Goal: Use online tool/utility: Utilize a website feature to perform a specific function

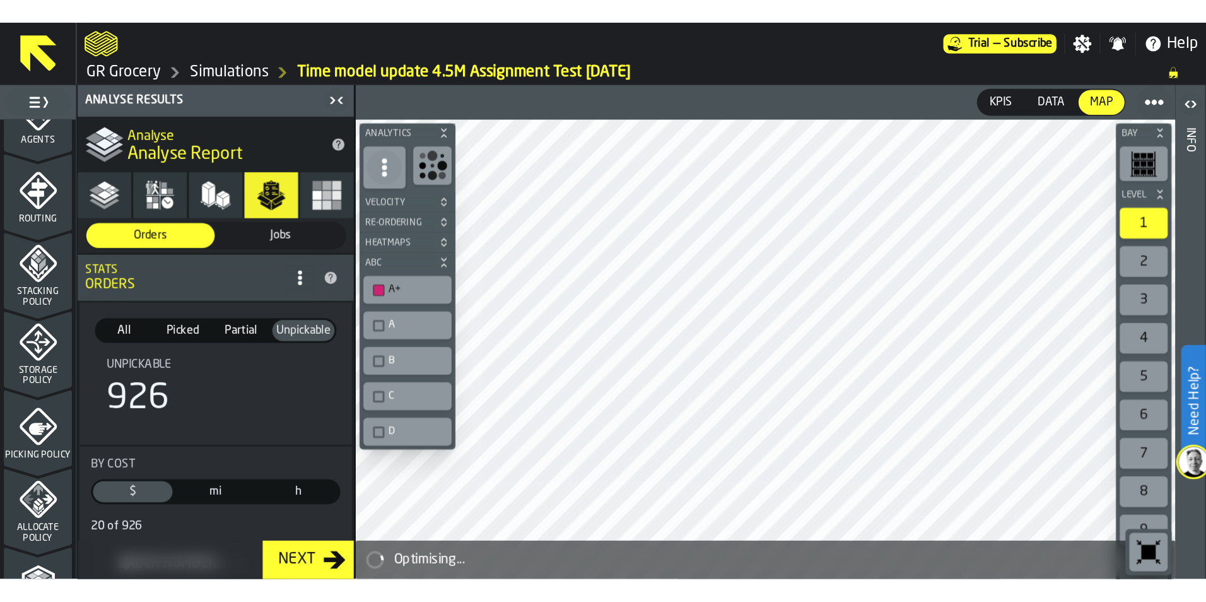
scroll to position [393, 0]
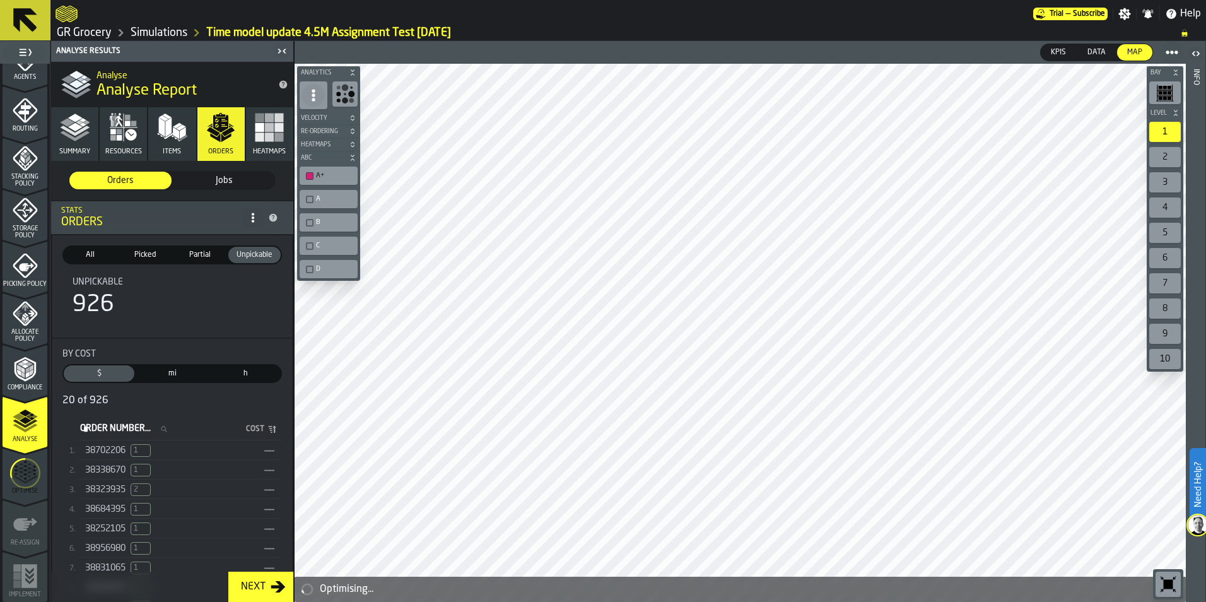
click at [13, 374] on icon "menu Optimise" at bounding box center [25, 473] width 30 height 50
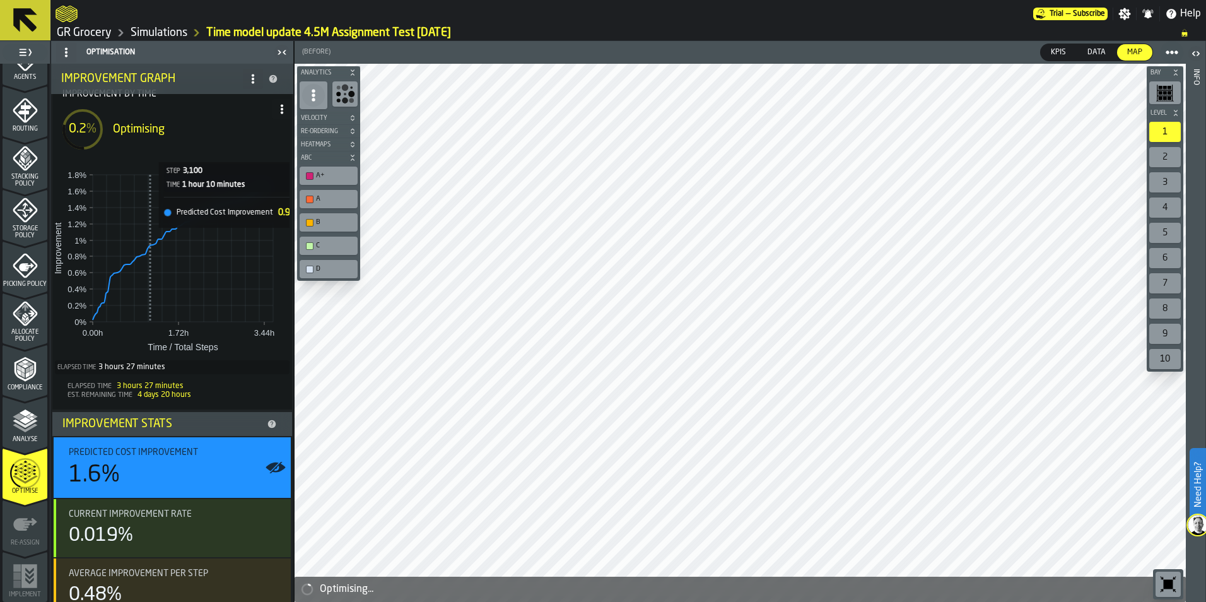
scroll to position [146, 0]
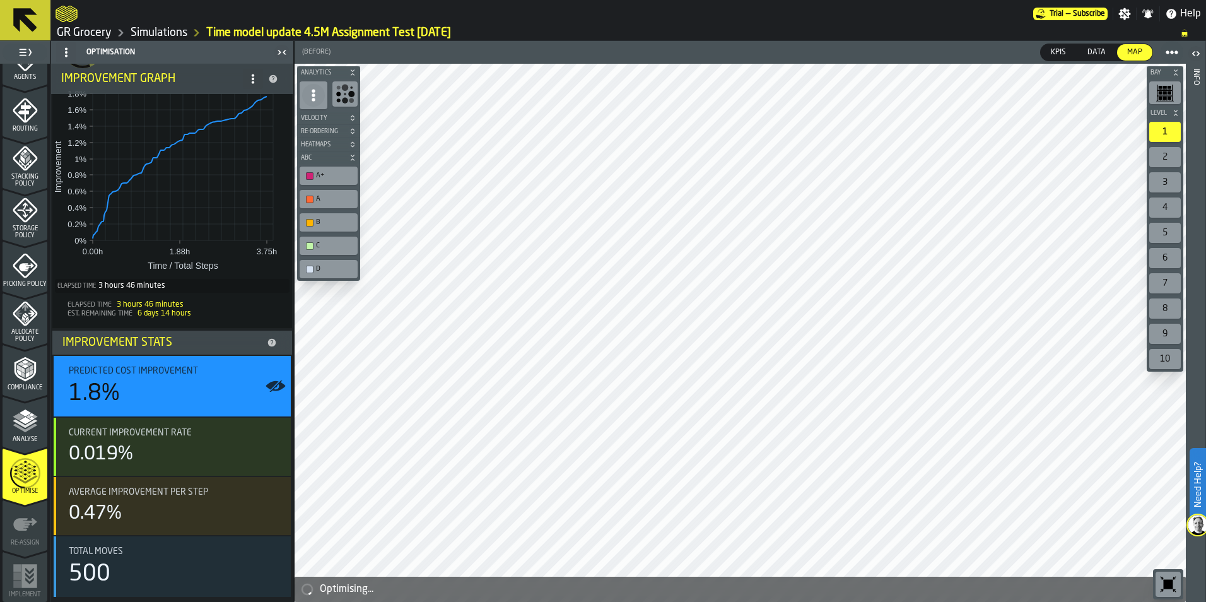
click at [329, 134] on span "Re-Ordering" at bounding box center [322, 131] width 48 height 7
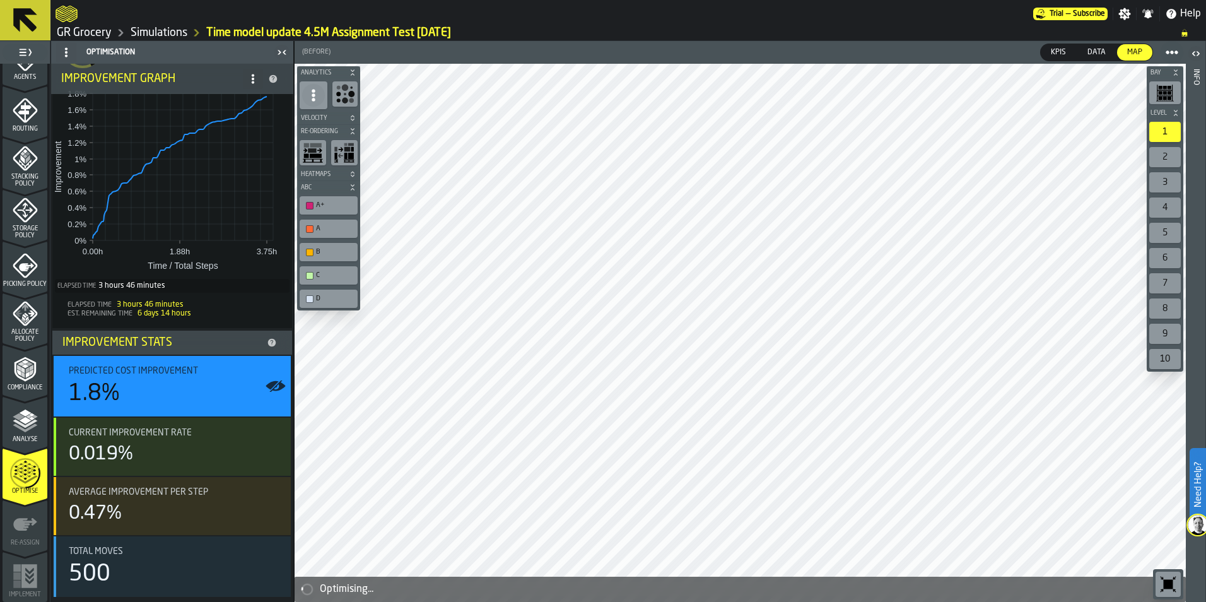
click at [307, 150] on icon "button-toolbar-undefined" at bounding box center [305, 150] width 4 height 4
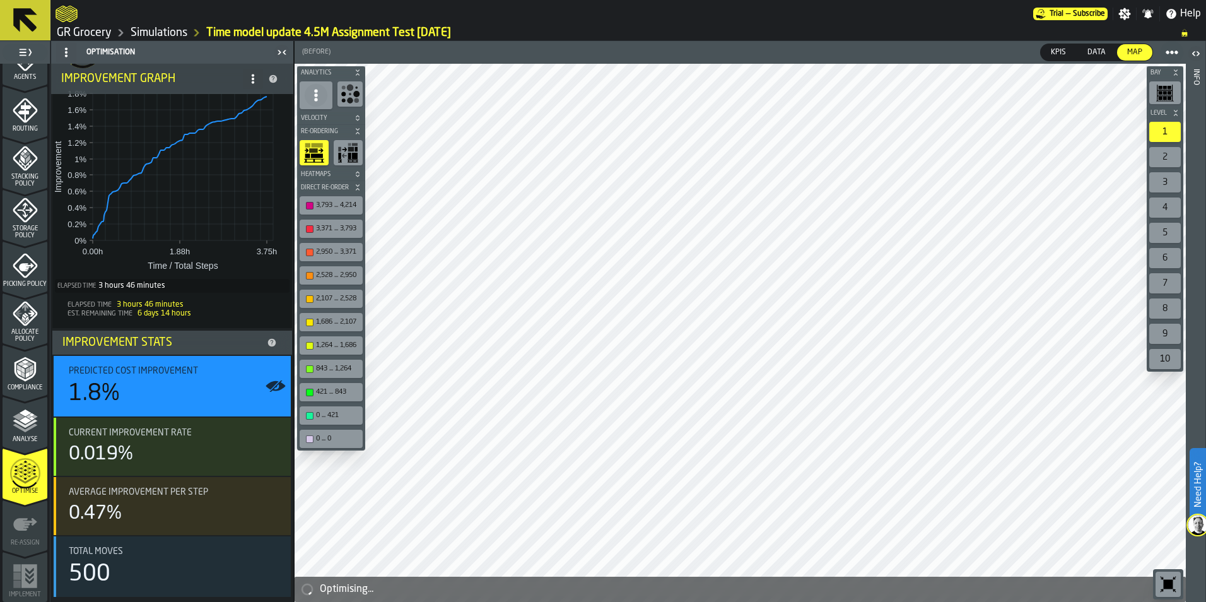
click at [336, 147] on div "button-toolbar-undefined" at bounding box center [348, 152] width 29 height 25
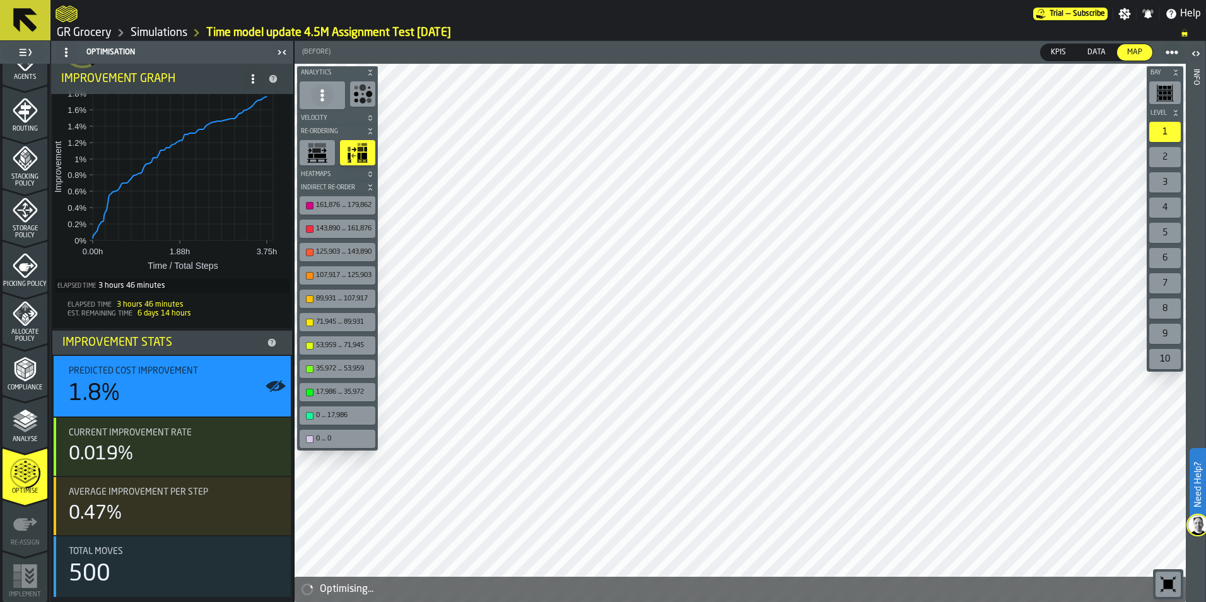
click at [308, 151] on icon "button-toolbar-undefined" at bounding box center [317, 152] width 20 height 20
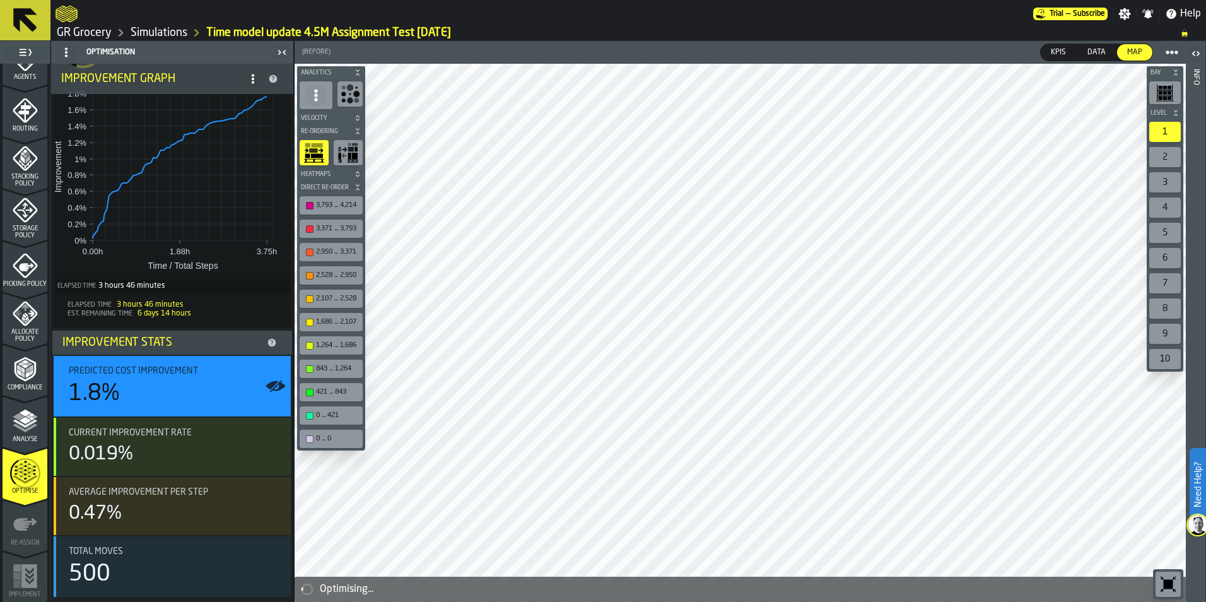
click at [337, 168] on button "Heatmaps" at bounding box center [331, 174] width 68 height 13
click at [313, 195] on icon "button-toolbar-undefined" at bounding box center [314, 195] width 20 height 20
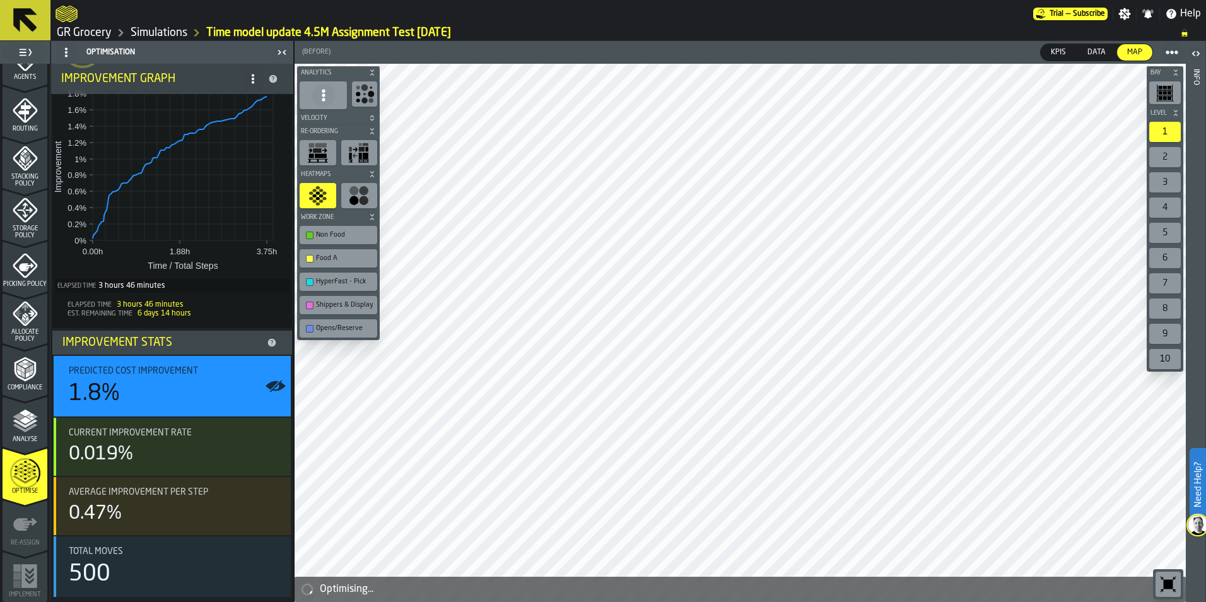
click at [335, 238] on div "Non Food" at bounding box center [344, 235] width 57 height 8
click at [335, 237] on div "Non Food" at bounding box center [344, 235] width 57 height 8
click at [327, 102] on span at bounding box center [323, 95] width 23 height 23
click at [357, 96] on icon "button-toolbar-undefined" at bounding box center [364, 94] width 20 height 20
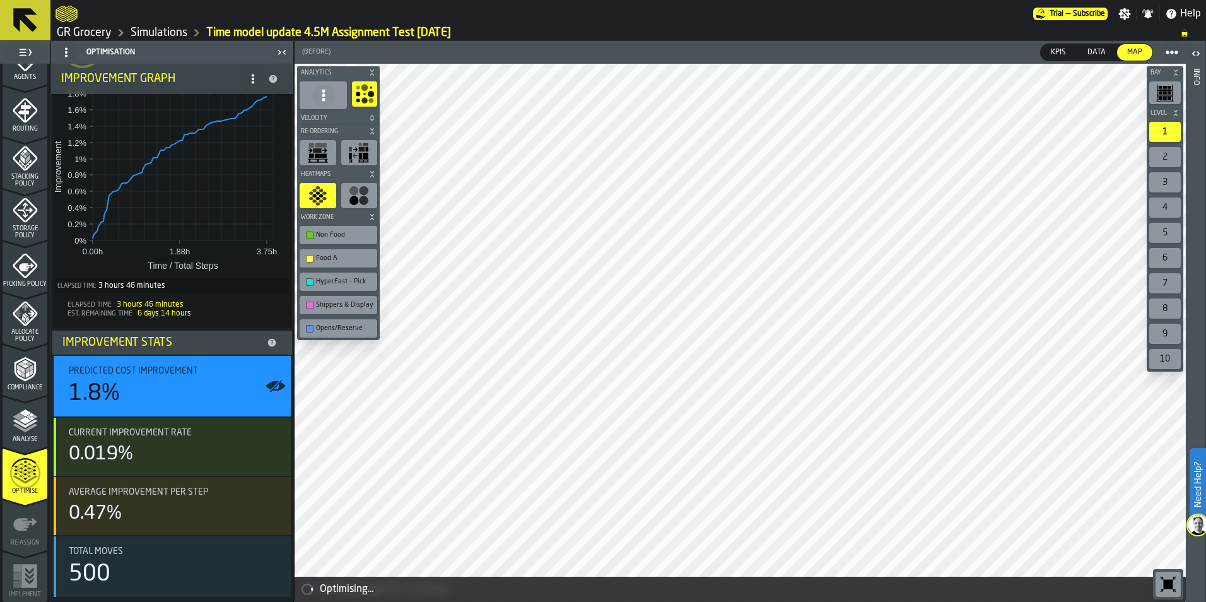
click at [354, 118] on span "Velocity" at bounding box center [331, 118] width 67 height 7
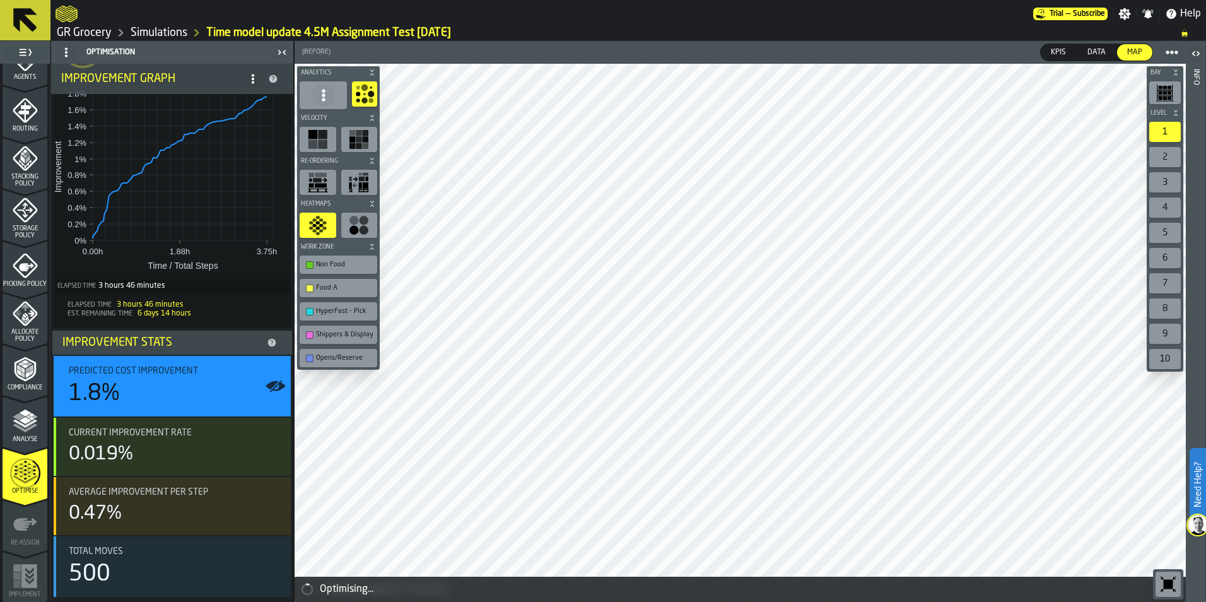
click at [330, 142] on div "button-toolbar-undefined" at bounding box center [317, 139] width 37 height 25
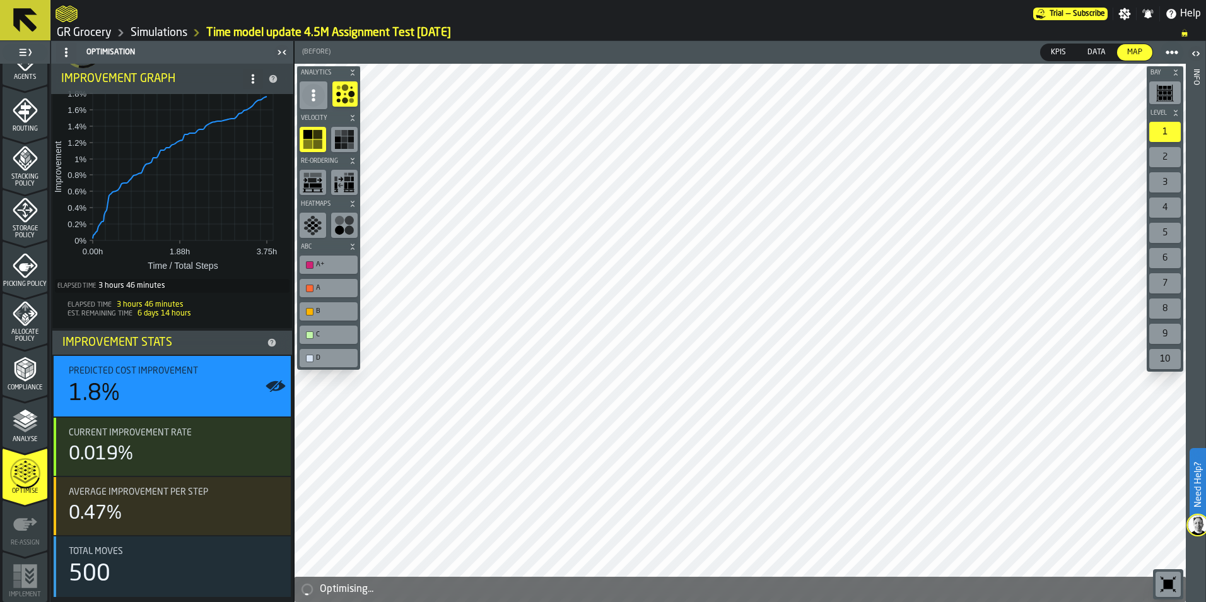
click at [344, 135] on rect "button-toolbar-undefined" at bounding box center [344, 133] width 6 height 6
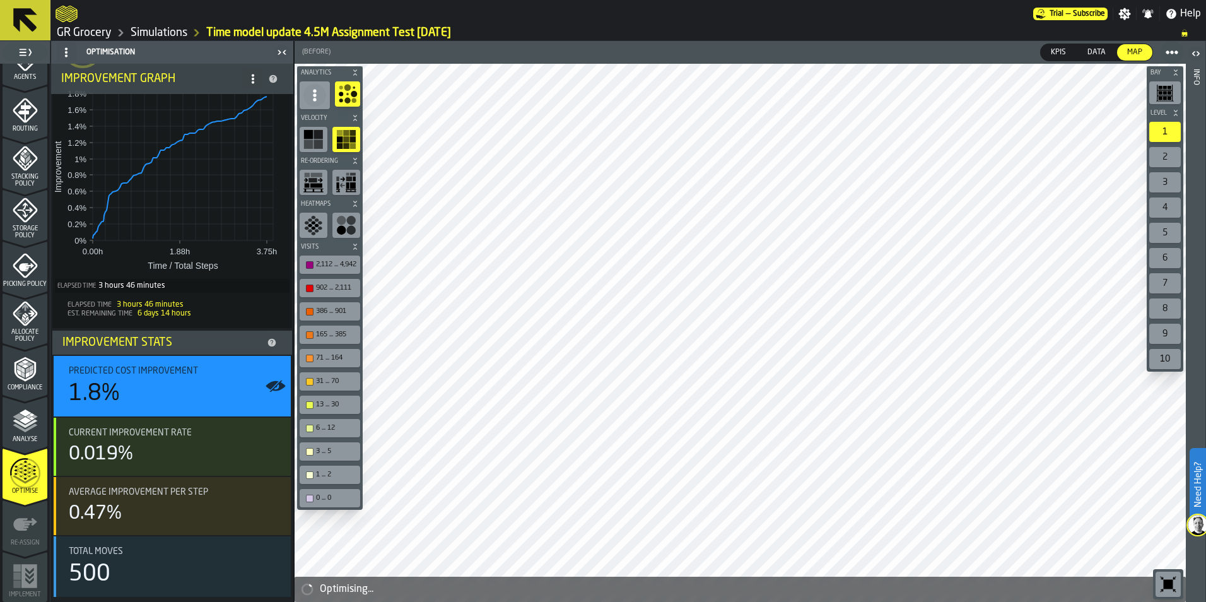
click at [310, 141] on rect "button-toolbar-undefined" at bounding box center [308, 143] width 9 height 9
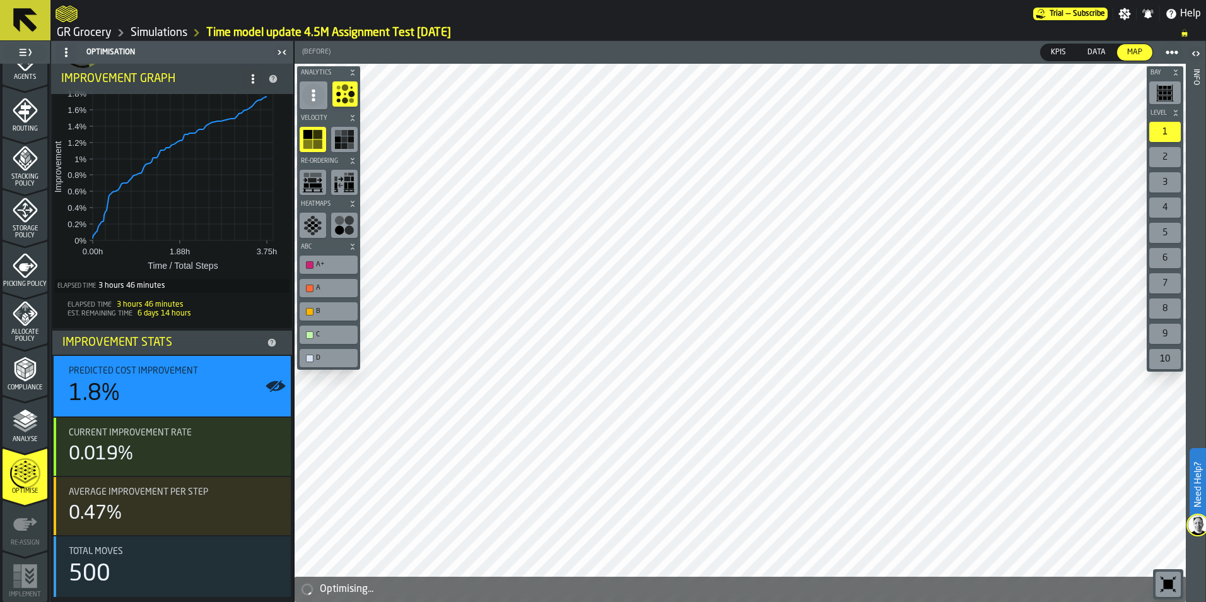
click at [316, 174] on rect "button-toolbar-undefined" at bounding box center [315, 175] width 11 height 4
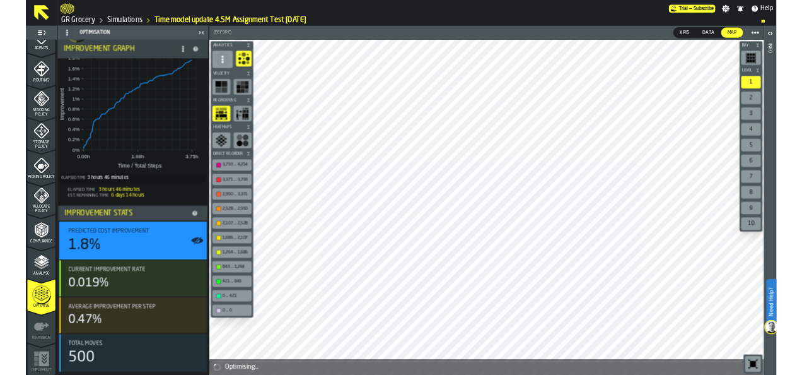
scroll to position [0, 0]
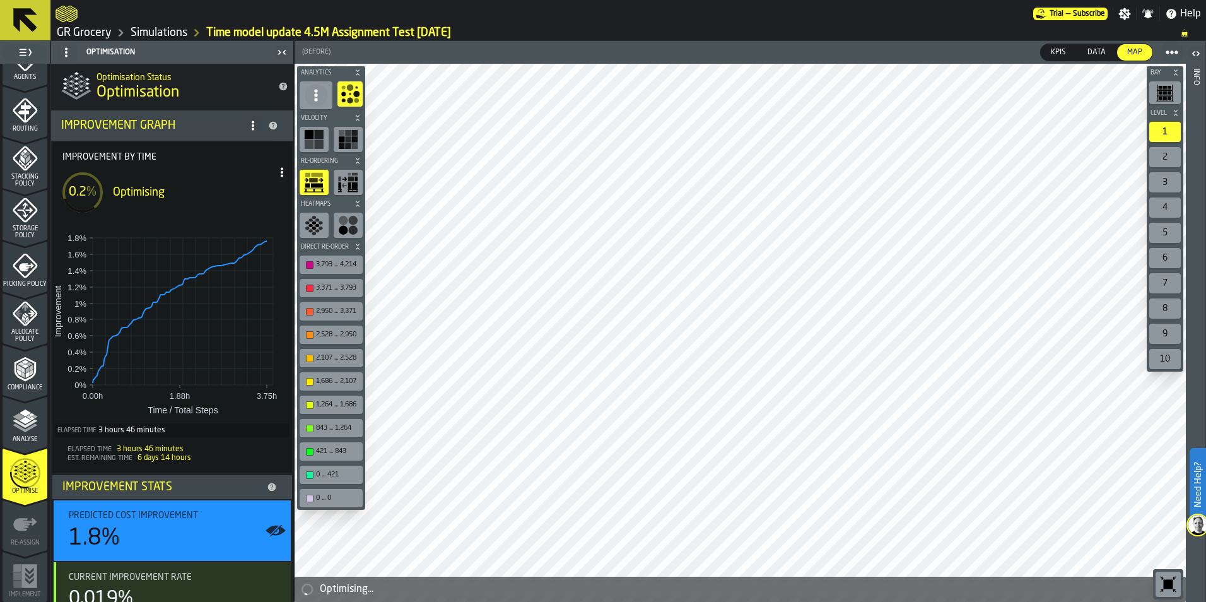
click at [320, 220] on icon "button-toolbar-undefined" at bounding box center [314, 225] width 20 height 20
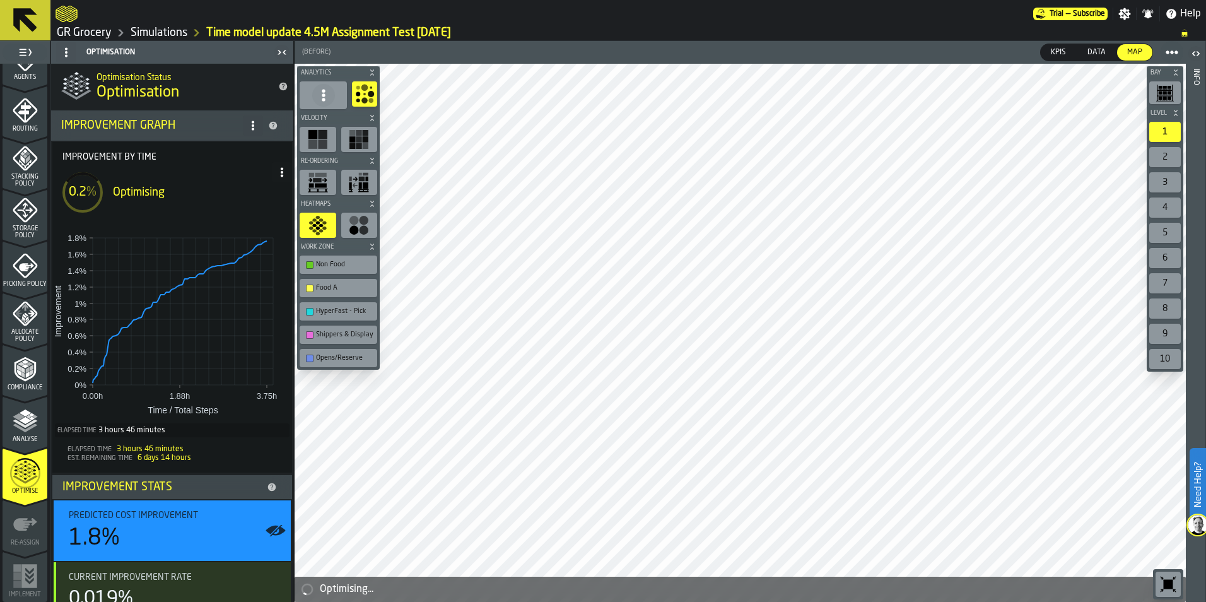
click at [366, 221] on circle "button-toolbar-undefined" at bounding box center [363, 220] width 9 height 9
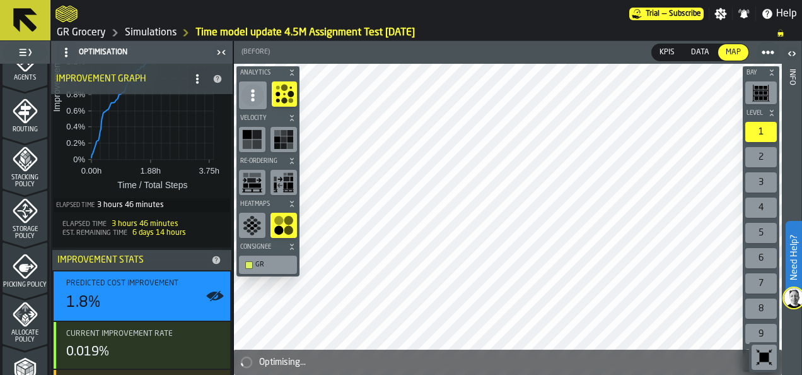
scroll to position [61, 0]
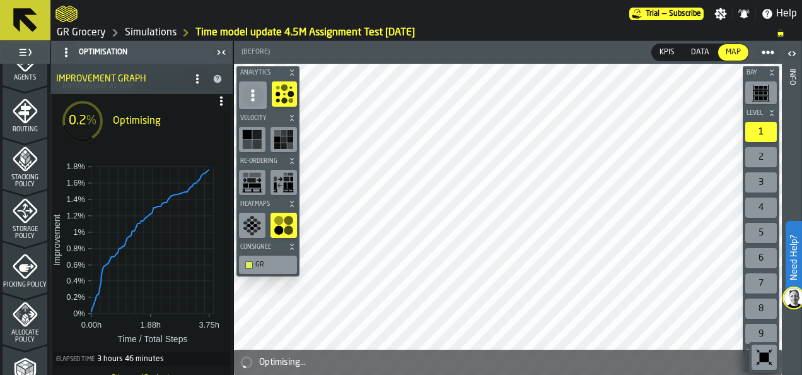
click at [141, 33] on link "Simulations" at bounding box center [151, 32] width 52 height 15
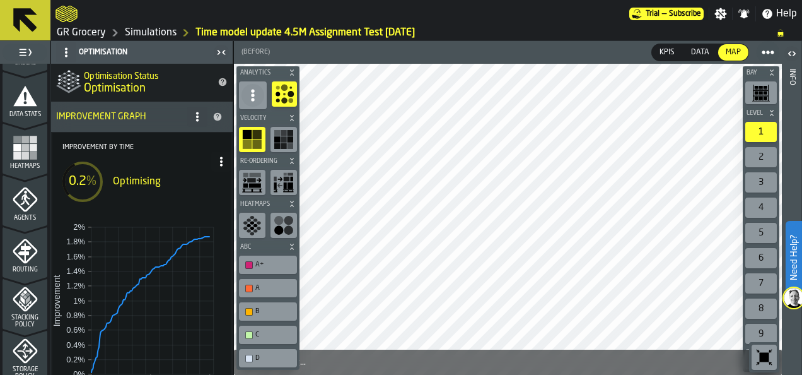
scroll to position [378, 0]
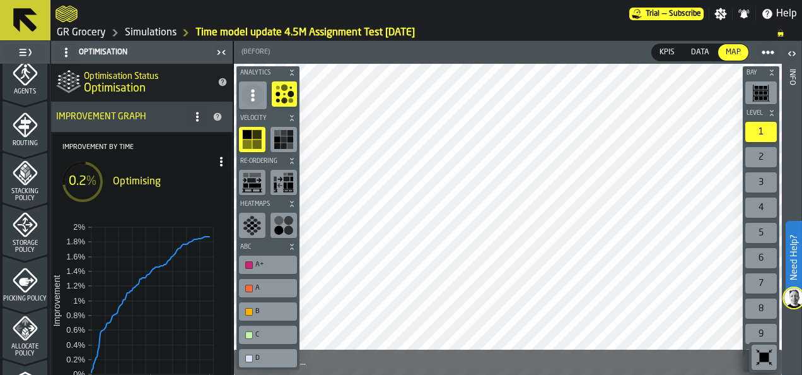
click at [15, 298] on span "Picking Policy" at bounding box center [25, 298] width 45 height 7
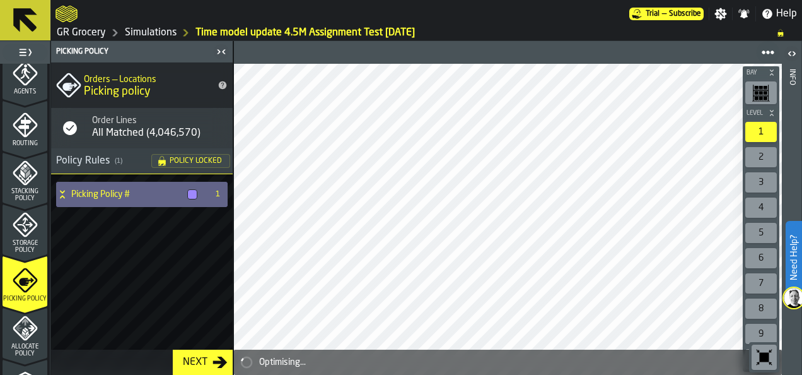
click at [67, 190] on icon at bounding box center [62, 194] width 13 height 10
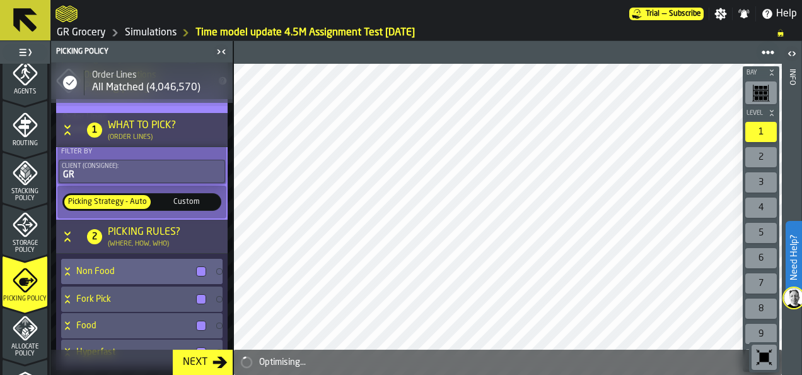
scroll to position [164, 0]
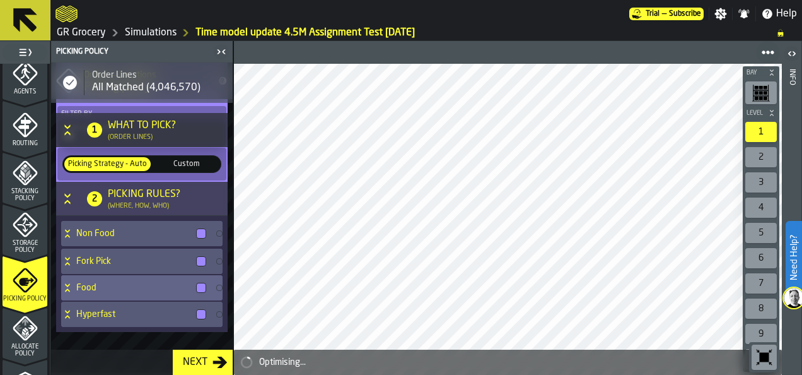
click at [110, 278] on div "Food" at bounding box center [136, 287] width 150 height 25
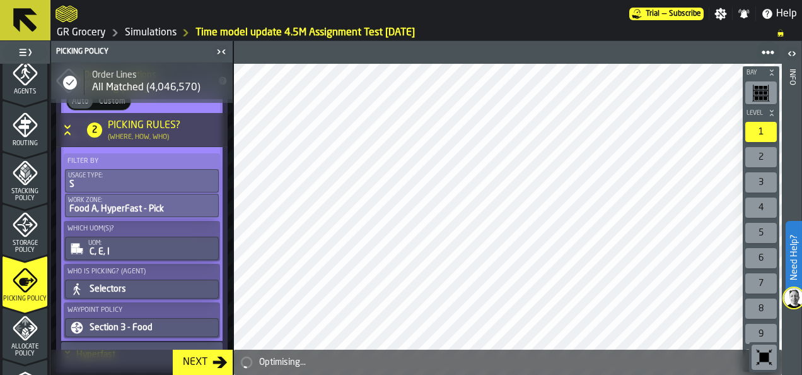
scroll to position [416, 0]
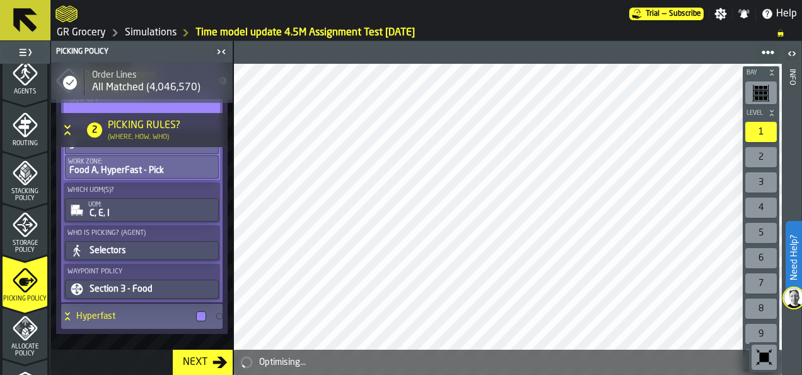
click at [125, 311] on h4 "Hyperfast" at bounding box center [133, 316] width 115 height 10
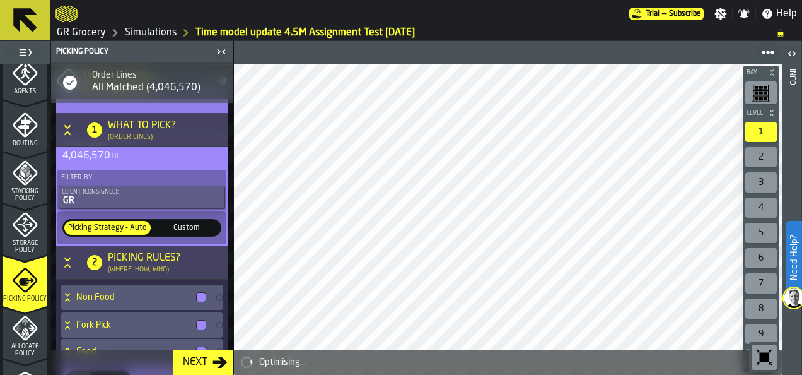
scroll to position [189, 0]
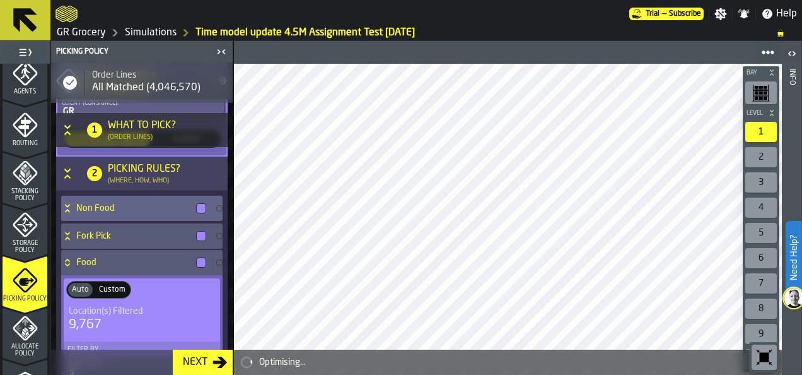
click at [141, 203] on h4 "Non Food" at bounding box center [133, 208] width 115 height 10
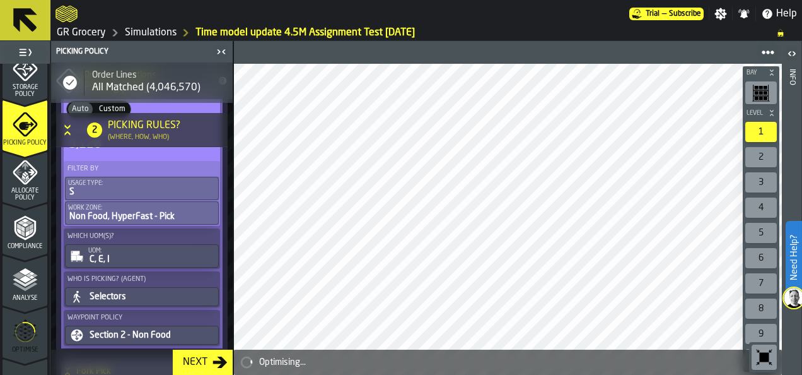
scroll to position [619, 0]
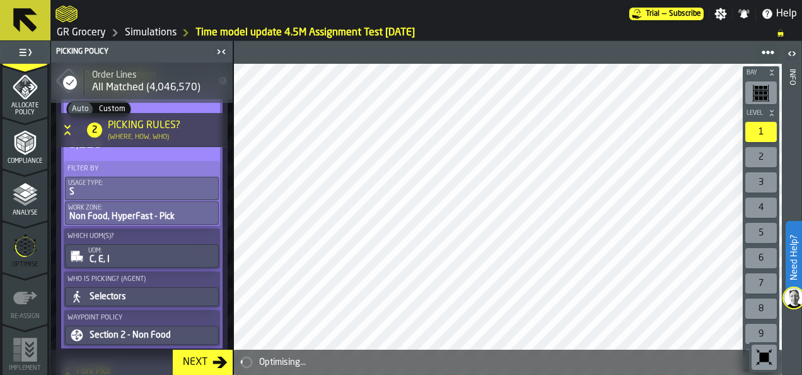
drag, startPoint x: 16, startPoint y: 253, endPoint x: 25, endPoint y: 250, distance: 9.4
click at [15, 252] on icon "menu Optimise" at bounding box center [25, 246] width 20 height 50
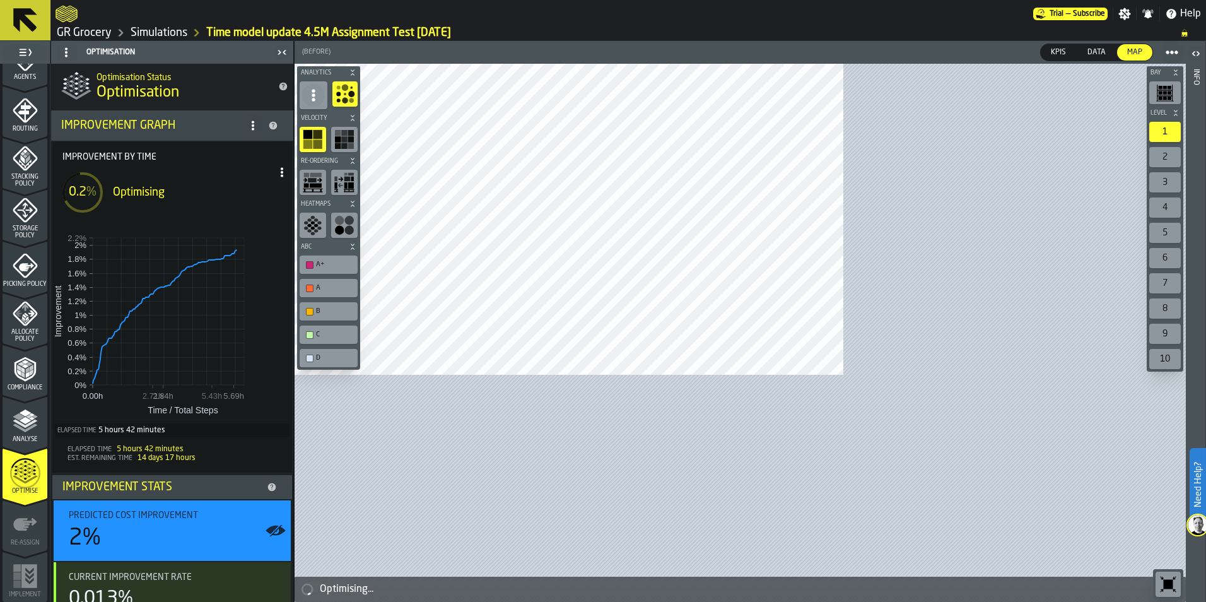
scroll to position [393, 0]
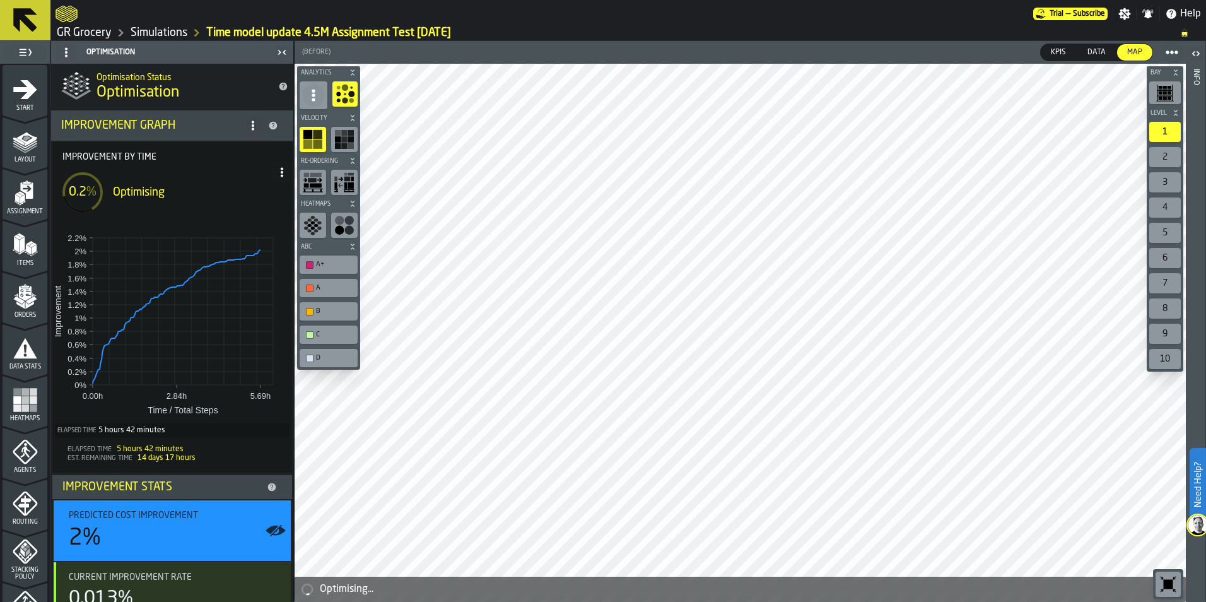
scroll to position [393, 0]
